Goal: Transaction & Acquisition: Obtain resource

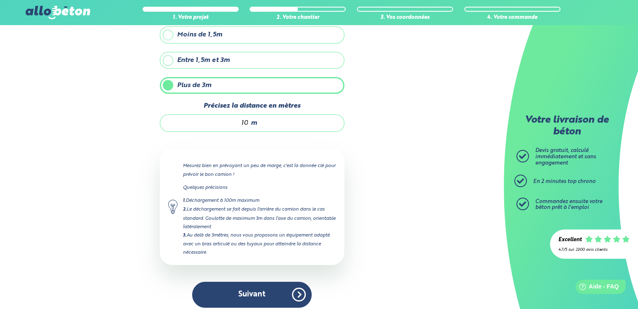
click at [271, 289] on button "Suivant" at bounding box center [251, 295] width 119 height 26
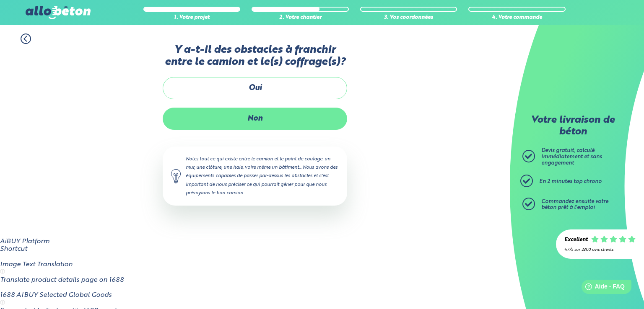
click at [320, 130] on label "Non" at bounding box center [255, 119] width 184 height 22
click at [0, 0] on input "Non" at bounding box center [0, 0] width 0 height 0
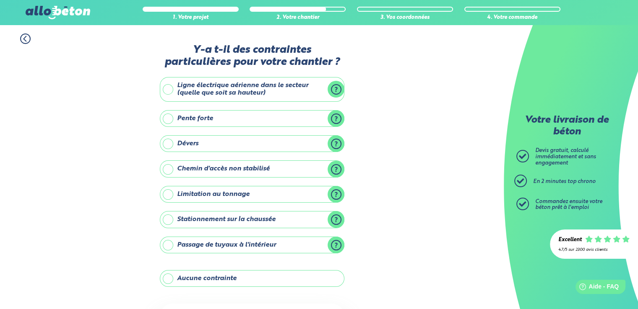
click at [184, 274] on label "Aucune contrainte" at bounding box center [252, 278] width 184 height 17
click at [0, 0] on input "Aucune contrainte" at bounding box center [0, 0] width 0 height 0
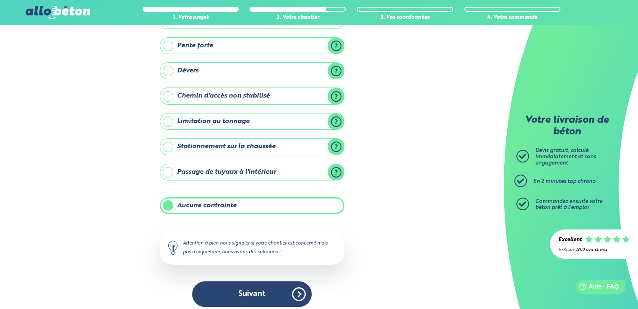
scroll to position [78, 0]
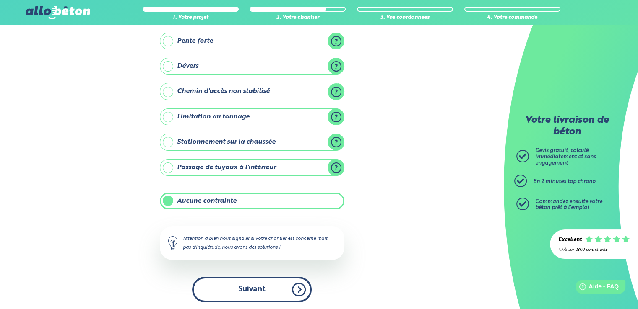
click at [283, 292] on button "Suivant" at bounding box center [251, 290] width 119 height 26
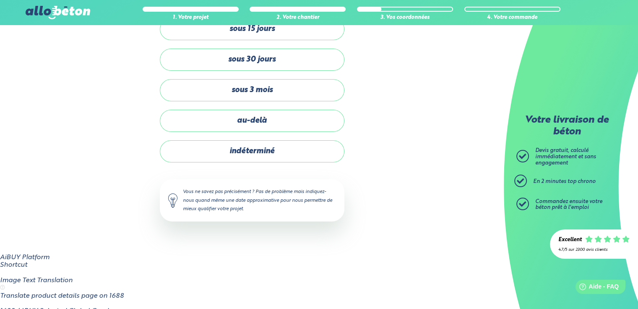
scroll to position [5, 0]
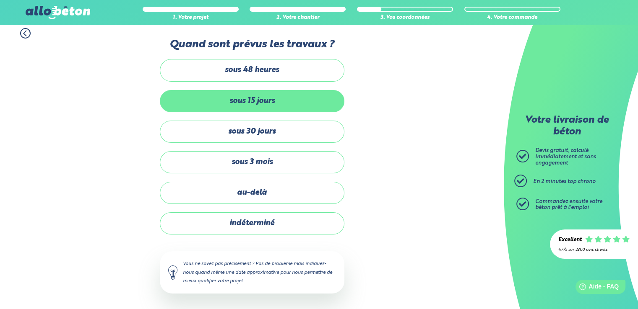
click at [247, 103] on label "sous 15 jours" at bounding box center [252, 101] width 184 height 22
click at [0, 0] on input "sous 15 jours" at bounding box center [0, 0] width 0 height 0
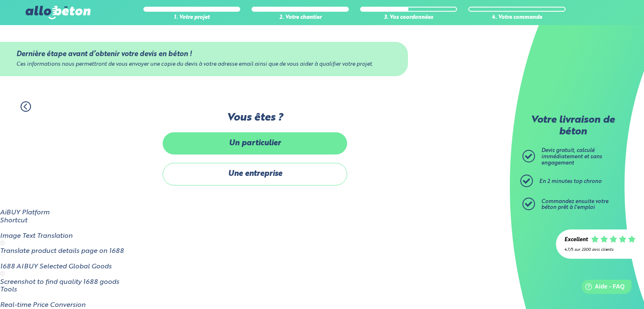
click at [258, 155] on label "Un particulier" at bounding box center [255, 143] width 184 height 22
click at [0, 0] on input "Un particulier" at bounding box center [0, 0] width 0 height 0
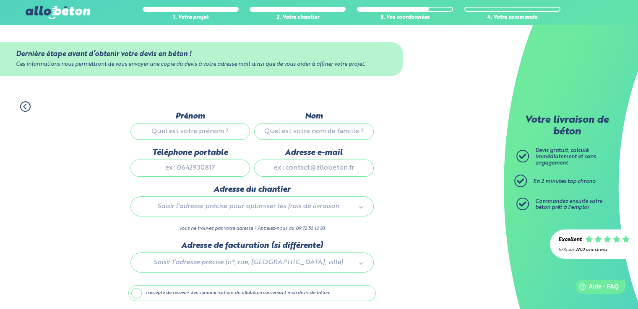
click at [172, 128] on input "Prénom" at bounding box center [189, 131] width 119 height 17
type input "[PERSON_NAME]"
type input "EL HANNAOUI"
type input "0695840988"
type input "[PERSON_NAME][EMAIL_ADDRESS][DOMAIN_NAME]"
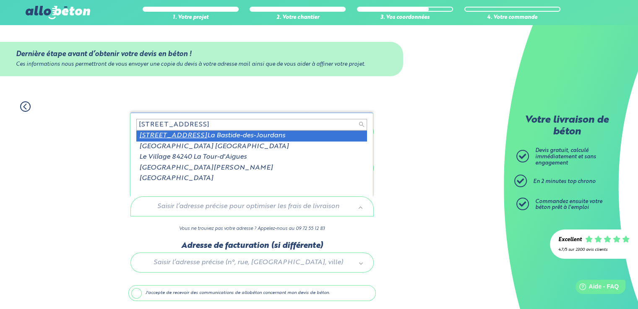
type input "[STREET_ADDRESS]"
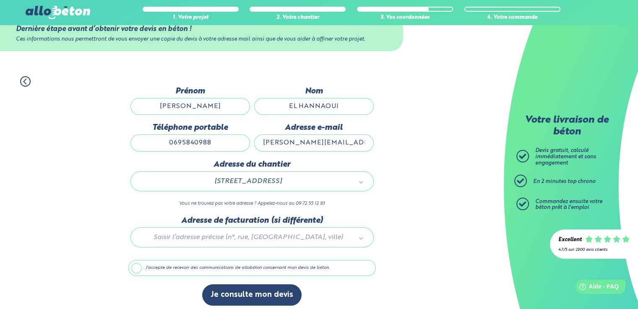
scroll to position [29, 0]
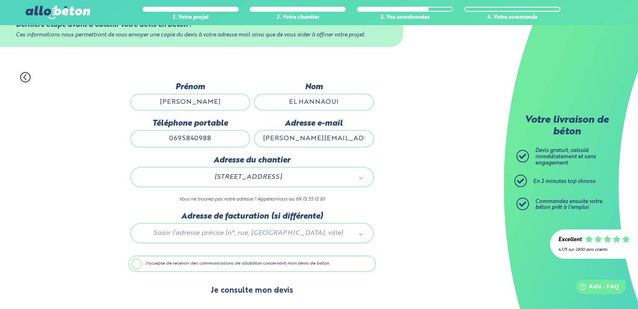
click at [267, 285] on button "Je consulte mon devis" at bounding box center [251, 290] width 99 height 21
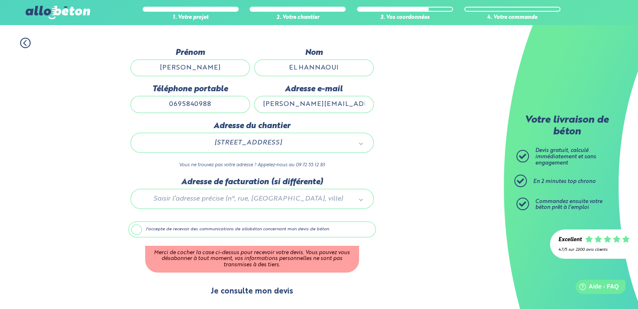
scroll to position [65, 0]
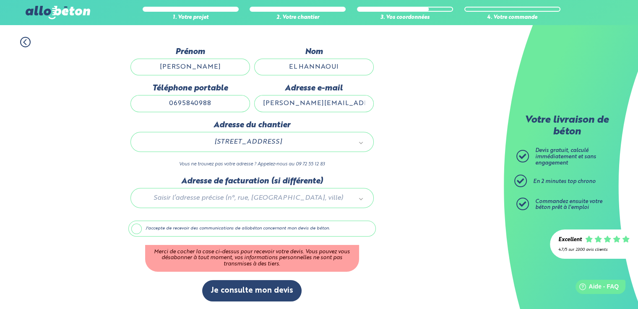
click at [141, 227] on label "J'accepte de recevoir des communications de allobéton concernant mon devis de b…" at bounding box center [251, 229] width 247 height 16
click at [0, 0] on input "J'accepte de recevoir des communications de allobéton concernant mon devis de b…" at bounding box center [0, 0] width 0 height 0
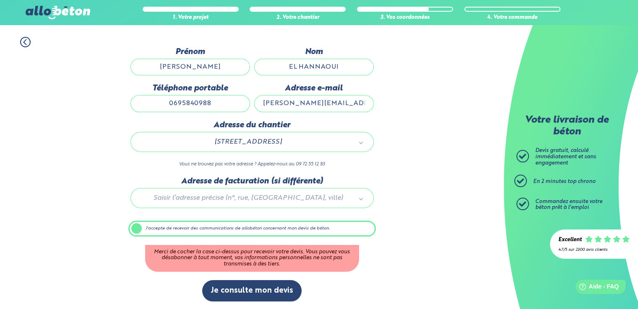
scroll to position [29, 0]
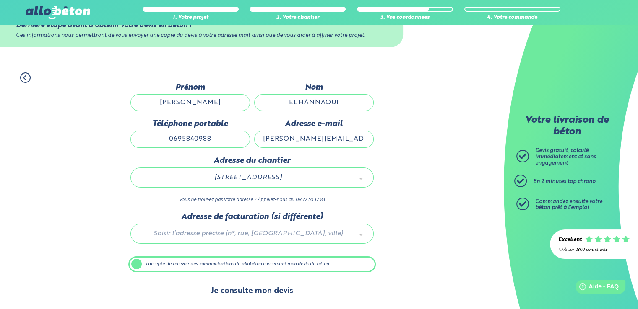
click at [277, 290] on button "Je consulte mon devis" at bounding box center [251, 291] width 99 height 21
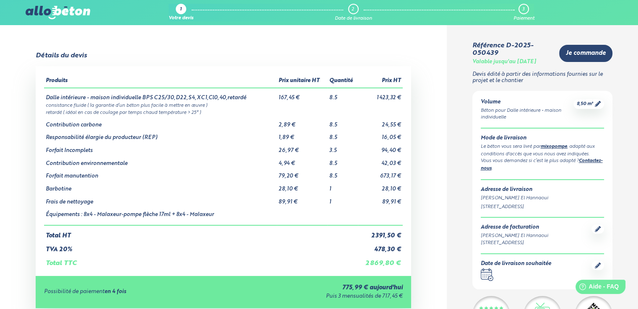
click at [80, 155] on td "Contribution environnementale" at bounding box center [160, 160] width 232 height 13
click at [330, 139] on td "8.5" at bounding box center [342, 134] width 31 height 13
click at [380, 183] on td "28,10 €" at bounding box center [380, 186] width 44 height 13
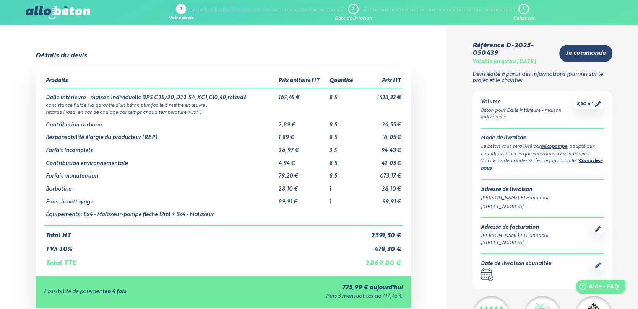
click at [388, 177] on td "673,17 €" at bounding box center [380, 173] width 44 height 13
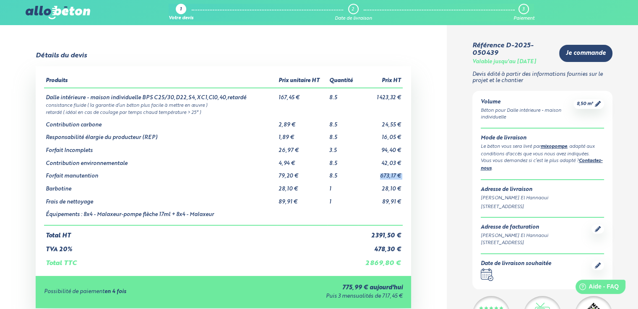
click at [388, 177] on td "673,17 €" at bounding box center [380, 173] width 44 height 13
